Goal: Navigation & Orientation: Find specific page/section

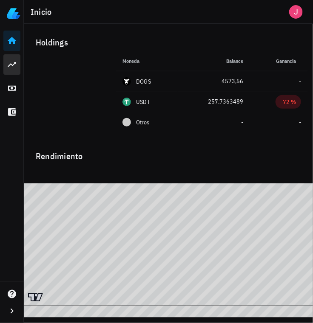
click at [17, 68] on link "Portafolio" at bounding box center [11, 64] width 17 height 20
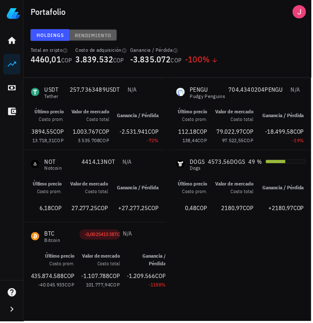
click at [99, 34] on span "Rendimiento" at bounding box center [93, 35] width 37 height 6
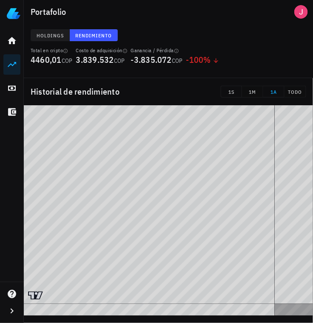
click at [46, 33] on span "Holdings" at bounding box center [50, 35] width 28 height 6
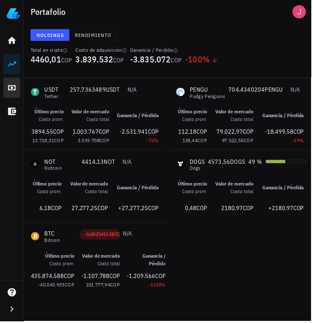
click at [10, 91] on icon at bounding box center [12, 88] width 10 height 10
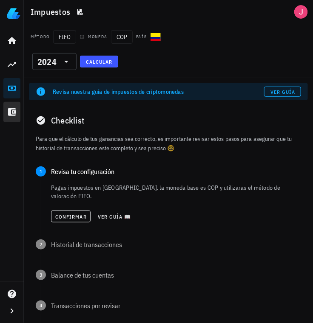
click at [11, 116] on icon at bounding box center [12, 112] width 10 height 10
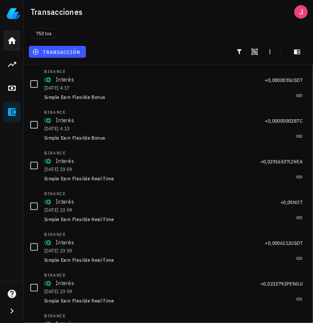
click at [12, 42] on icon at bounding box center [12, 41] width 10 height 10
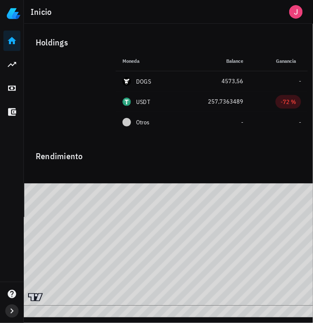
click at [12, 316] on icon "button" at bounding box center [12, 311] width 10 height 10
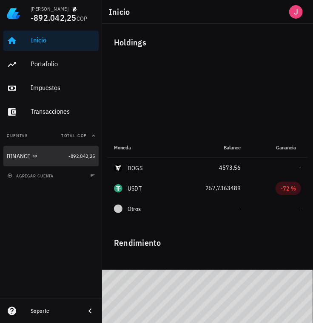
click at [22, 159] on div "BINANCE" at bounding box center [19, 156] width 24 height 7
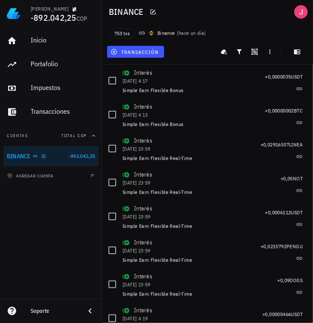
click at [172, 35] on div "Binance" at bounding box center [166, 33] width 18 height 8
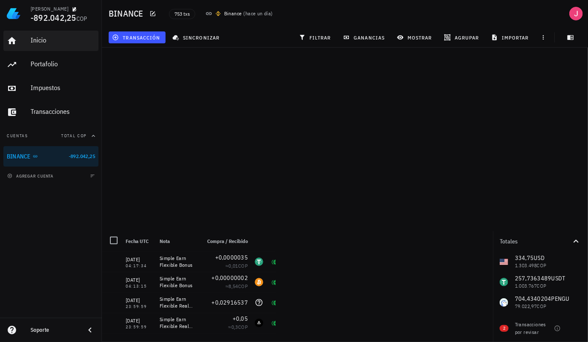
click at [41, 45] on div "Inicio" at bounding box center [63, 40] width 65 height 19
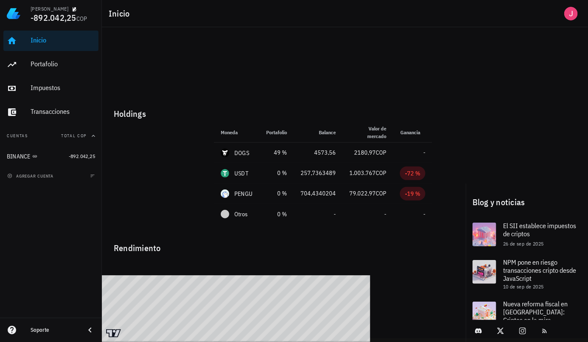
scroll to position [99, 0]
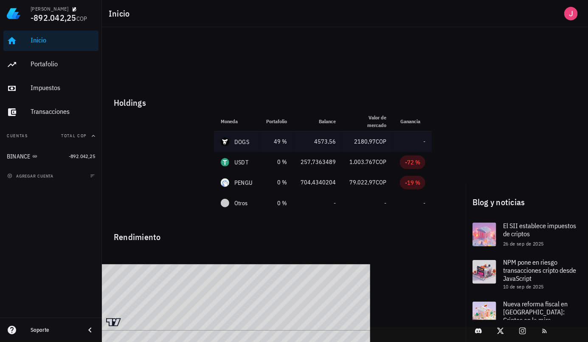
click at [279, 146] on div "49 %" at bounding box center [276, 141] width 21 height 9
click at [250, 146] on td "DOGS" at bounding box center [236, 142] width 45 height 20
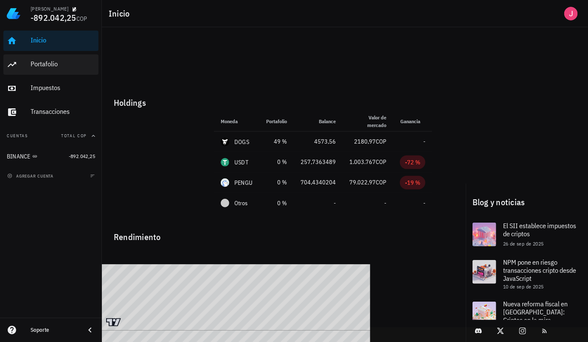
click at [64, 65] on div "Portafolio" at bounding box center [63, 64] width 65 height 8
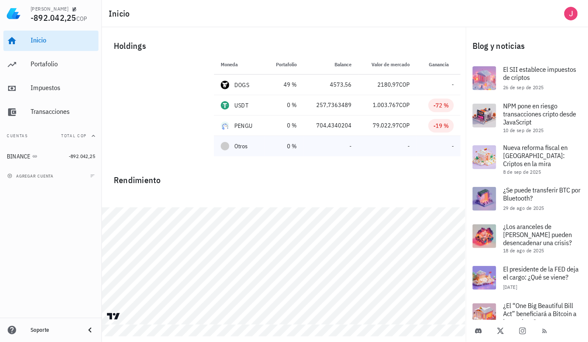
click at [235, 151] on td "Otros" at bounding box center [239, 146] width 51 height 20
click at [42, 115] on div "Transacciones" at bounding box center [63, 111] width 65 height 8
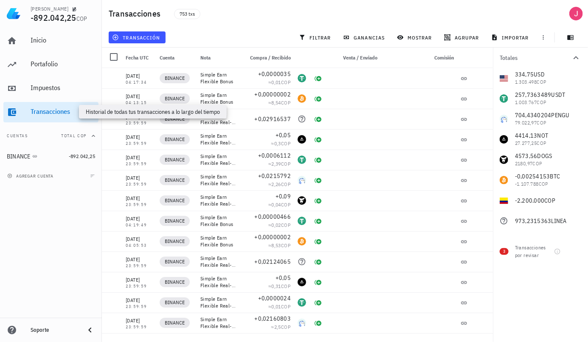
click at [527, 224] on div "334,75 USD 1.303.498 COP 257,7363489 USDT 1.003.767 COP 704,4340204 PENGU 79.02…" at bounding box center [540, 149] width 95 height 163
click at [537, 235] on div "3 Transacciones por revisar" at bounding box center [540, 249] width 95 height 31
click at [526, 223] on div "334,75 USD 1.303.498 COP 257,7363489 USDT 1.003.767 COP 704,4340204 PENGU 79.02…" at bounding box center [540, 149] width 95 height 163
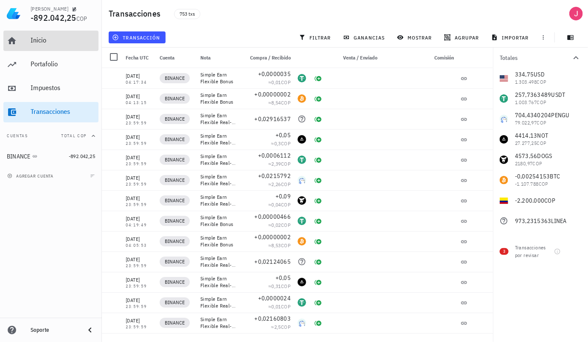
click at [35, 47] on div "Inicio" at bounding box center [63, 40] width 65 height 19
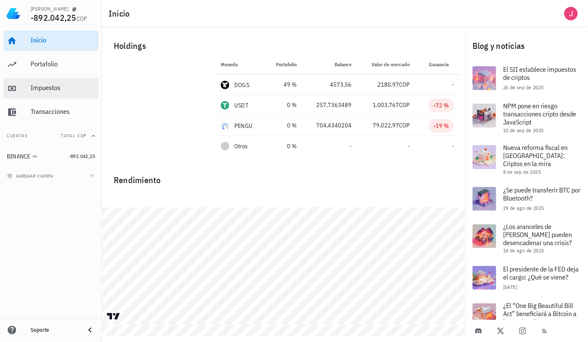
click at [41, 98] on div "Impuestos" at bounding box center [63, 88] width 65 height 19
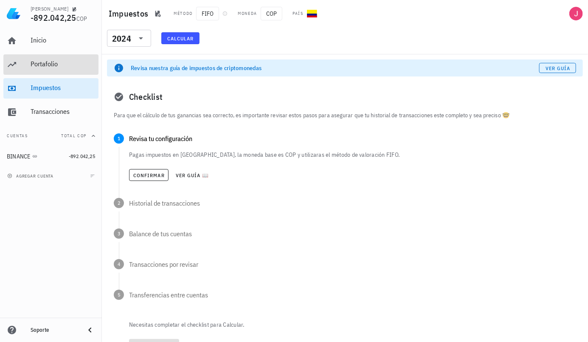
click at [26, 72] on link "Portafolio" at bounding box center [50, 64] width 95 height 20
